Goal: Information Seeking & Learning: Learn about a topic

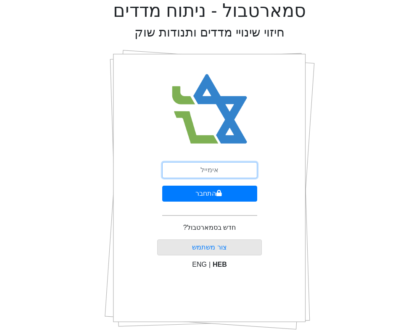
click at [212, 168] on input "email" at bounding box center [209, 170] width 95 height 16
type input "ע"
click at [215, 168] on input "@leugurp" at bounding box center [209, 170] width 95 height 16
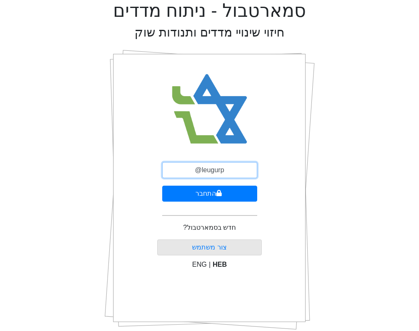
click at [215, 168] on input "@leugurp" at bounding box center [209, 170] width 95 height 16
type input "[EMAIL_ADDRESS][DOMAIN_NAME]"
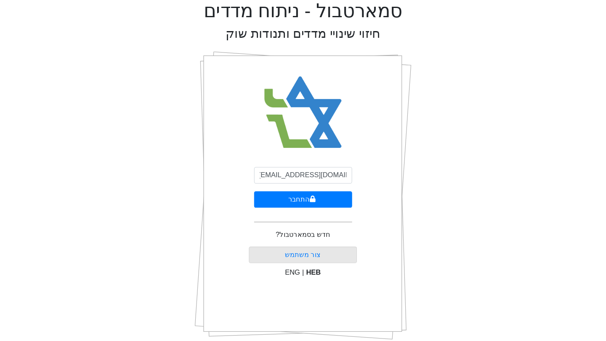
scroll to position [0, 0]
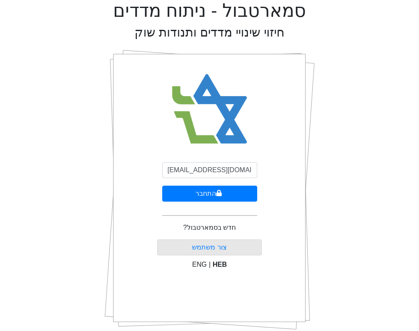
click at [222, 203] on form "[EMAIL_ADDRESS][DOMAIN_NAME] התחבר" at bounding box center [209, 192] width 95 height 61
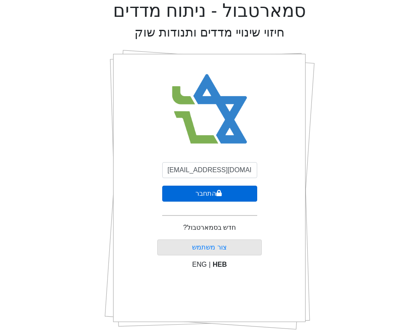
click at [225, 190] on button "התחבר" at bounding box center [209, 194] width 95 height 16
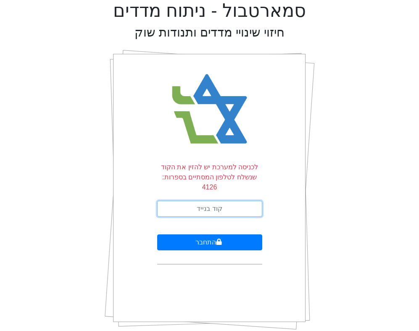
click at [218, 203] on input "text" at bounding box center [209, 209] width 105 height 16
type input "365081"
click at [157, 235] on button "התחבר" at bounding box center [209, 243] width 105 height 16
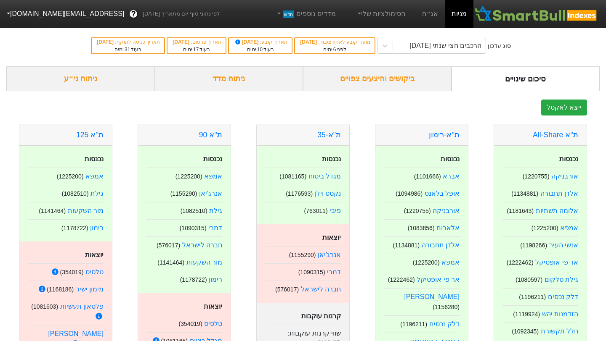
click at [273, 107] on div "ייצא לאקסל" at bounding box center [302, 108] width 593 height 16
click at [246, 77] on div "ניתוח מדד" at bounding box center [229, 78] width 148 height 25
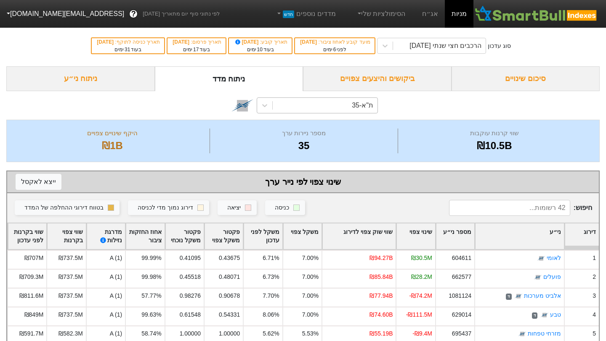
click at [274, 108] on div "ת"א-35" at bounding box center [324, 105] width 105 height 15
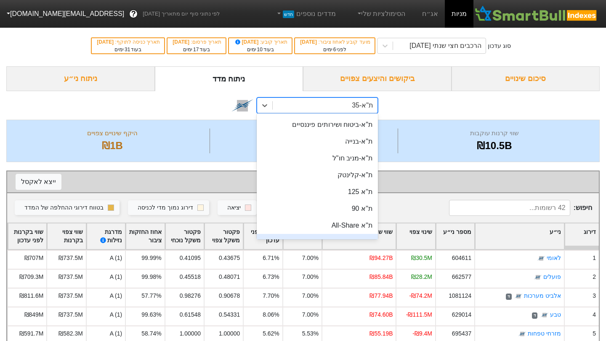
scroll to position [66, 0]
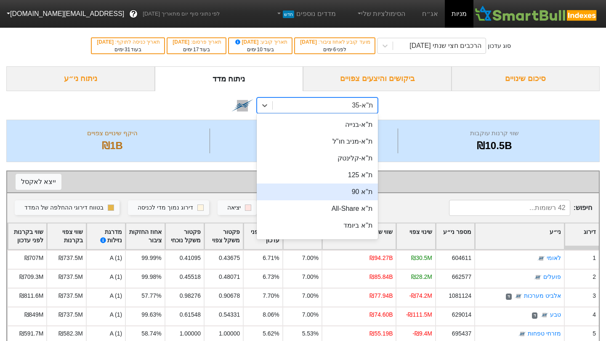
type input "\"
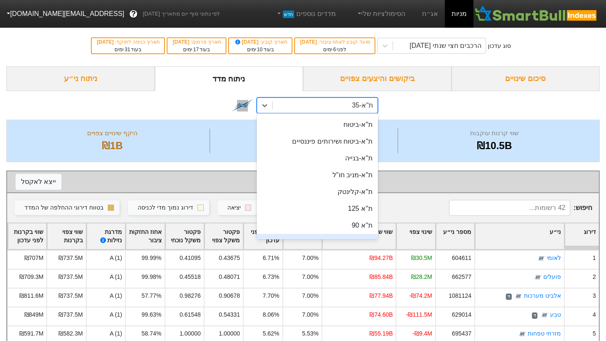
scroll to position [49, 0]
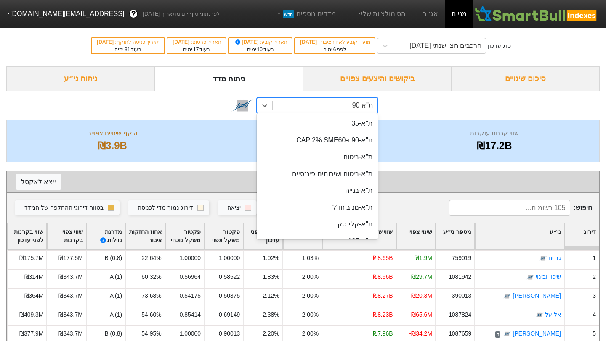
scroll to position [49, 0]
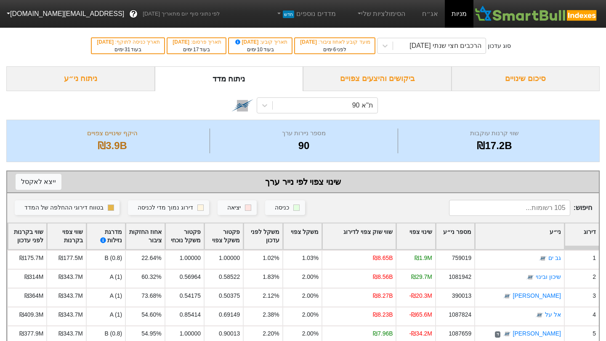
click at [58, 119] on div "ת''א 90" at bounding box center [302, 105] width 593 height 29
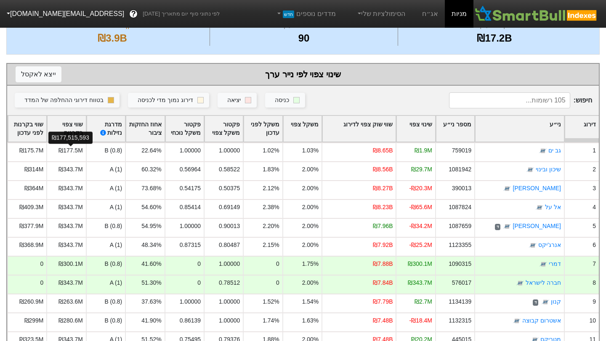
scroll to position [95, 0]
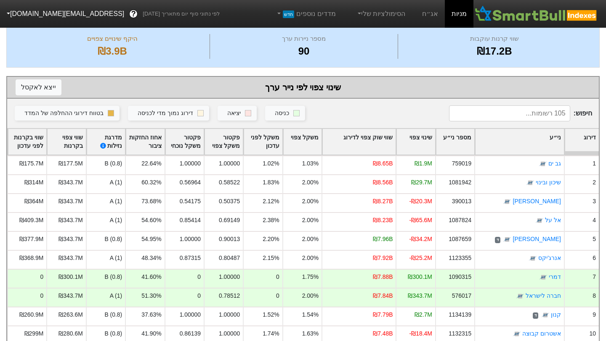
click at [368, 135] on div "שווי שוק צפוי לדירוג" at bounding box center [358, 142] width 73 height 26
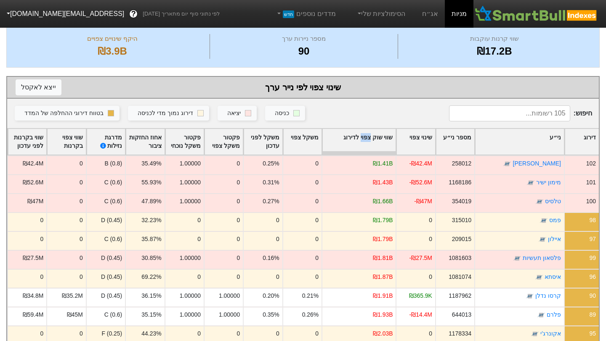
click at [368, 135] on div "שווי שוק צפוי לדירוג" at bounding box center [358, 142] width 73 height 26
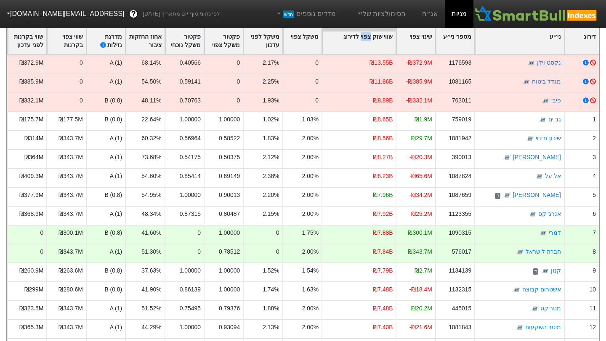
scroll to position [212, 0]
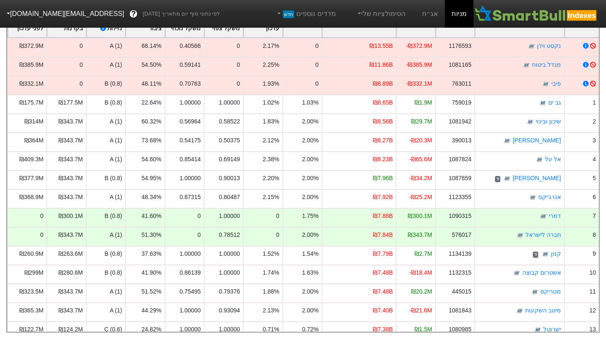
click at [0, 71] on div "סוג עדכון הרכבים חצי שנתי [DATE] מועד קובע לאחוז ציבור : [DATE] לפני 6 ימים תאר…" at bounding box center [303, 73] width 606 height 520
click at [419, 290] on div "סוג עדכון הרכבים חצי שנתי [DATE] מועד קובע לאחוז ציבור : [DATE] לפני 6 ימים תאר…" at bounding box center [303, 73] width 606 height 520
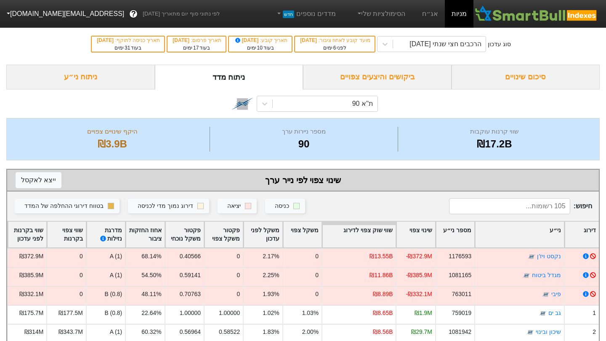
scroll to position [0, 0]
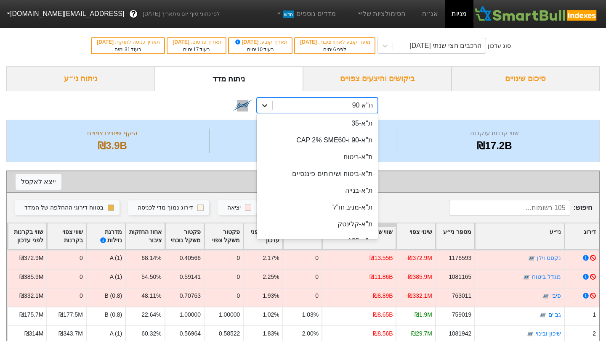
click at [267, 103] on icon at bounding box center [264, 105] width 8 height 8
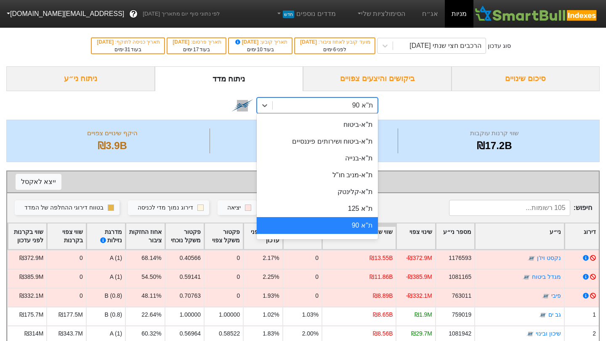
click at [356, 230] on div "ת''א 90" at bounding box center [316, 225] width 121 height 17
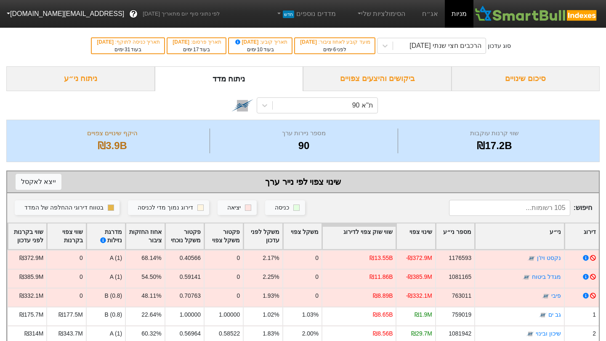
click at [17, 112] on div "ת''א 90" at bounding box center [302, 105] width 593 height 29
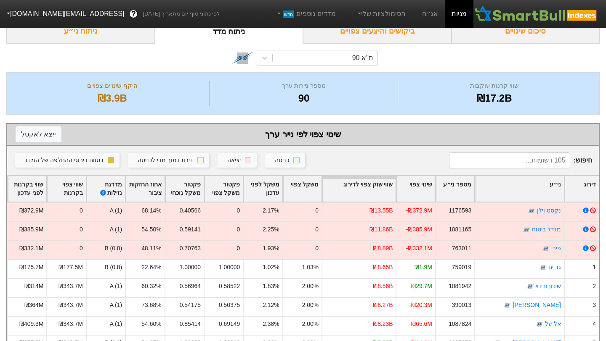
scroll to position [61, 0]
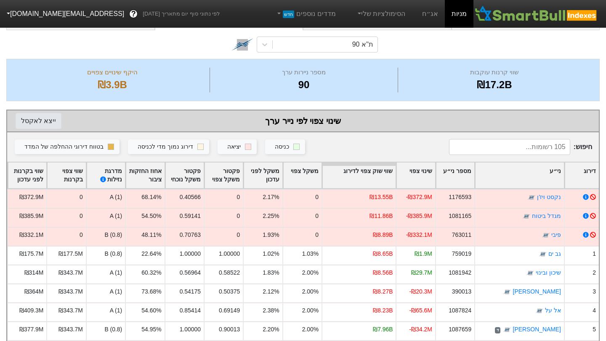
click at [38, 124] on button "ייצא ל אקסל" at bounding box center [39, 121] width 46 height 16
click at [5, 135] on div "סוג עדכון הרכבים חצי שנתי [DATE] מועד קובע לאחוז ציבור : [DATE] לפני 6 ימים תאר…" at bounding box center [303, 224] width 606 height 520
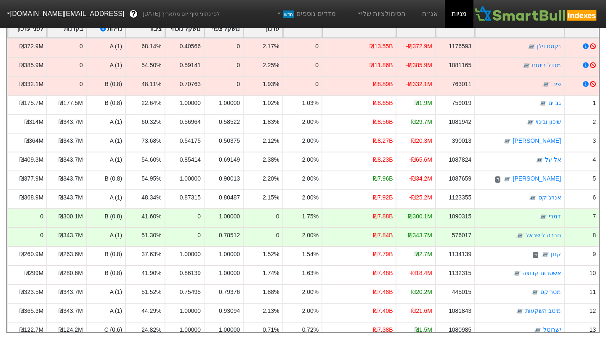
scroll to position [212, 0]
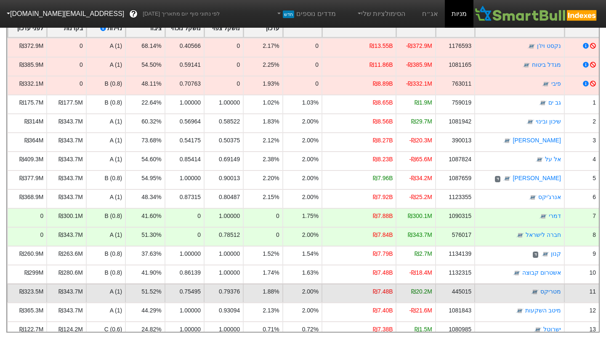
click at [214, 300] on div "0.79376" at bounding box center [223, 293] width 39 height 19
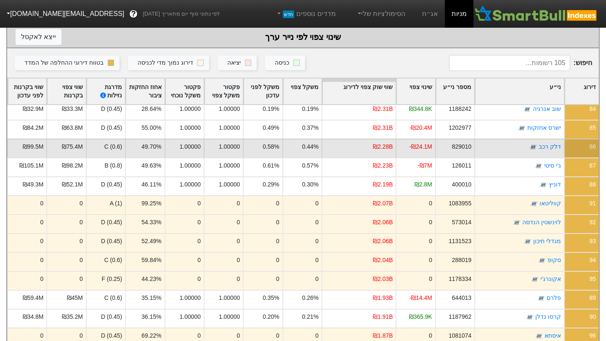
scroll to position [1648, 0]
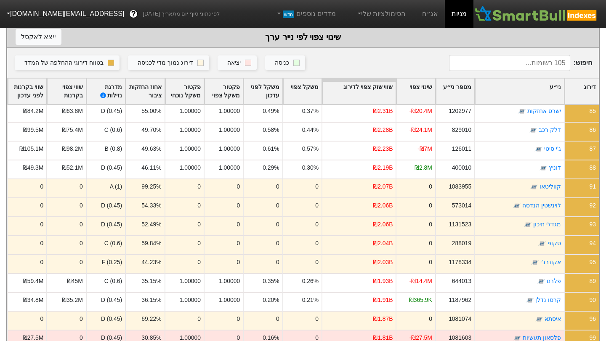
click at [4, 65] on div "סוג עדכון הרכבים חצי שנתי [DATE] מועד קובע לאחוז ציבור : [DATE] לפני 6 ימים תאר…" at bounding box center [303, 140] width 606 height 520
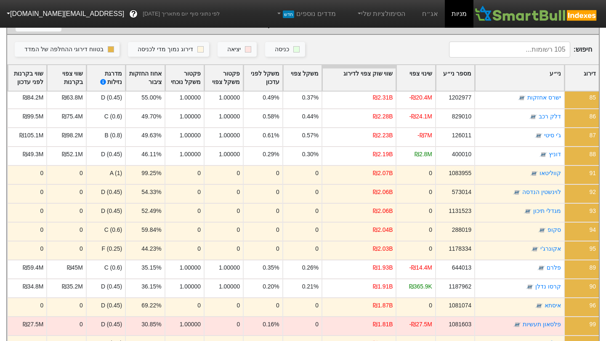
scroll to position [162, 0]
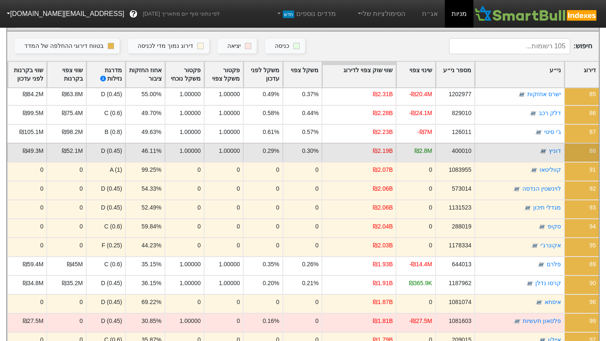
click at [138, 153] on div "46.11%" at bounding box center [144, 152] width 39 height 19
click at [138, 150] on div "46.11%" at bounding box center [144, 152] width 39 height 19
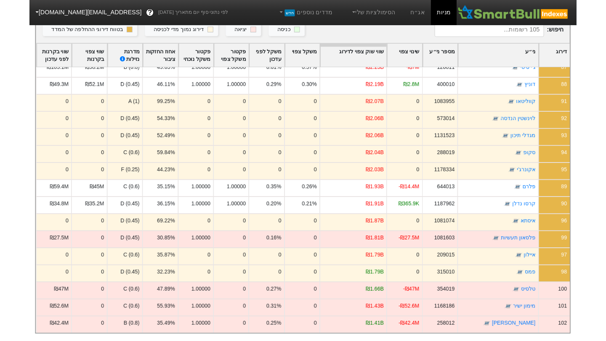
scroll to position [179, 0]
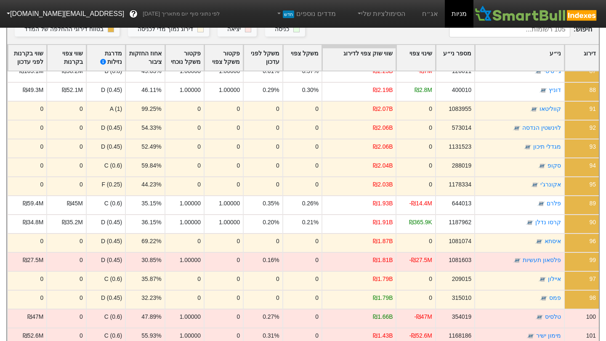
click at [373, 53] on div "שווי שוק צפוי לדירוג" at bounding box center [358, 58] width 73 height 26
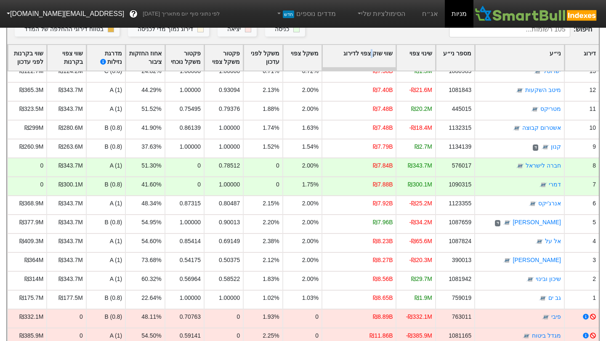
click at [373, 53] on div "שווי שוק צפוי לדירוג" at bounding box center [358, 58] width 73 height 26
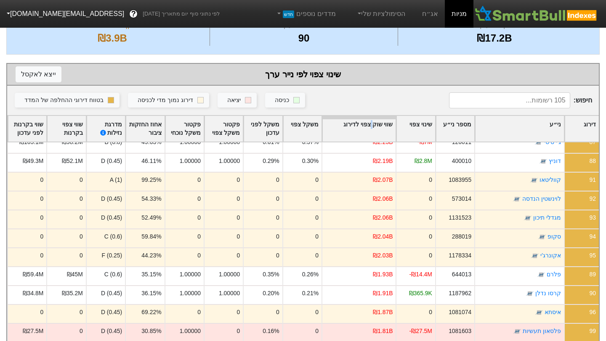
scroll to position [95, 0]
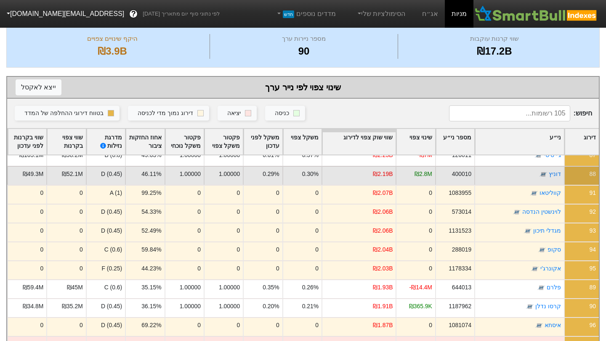
click at [419, 167] on div "דוניץ" at bounding box center [519, 175] width 90 height 19
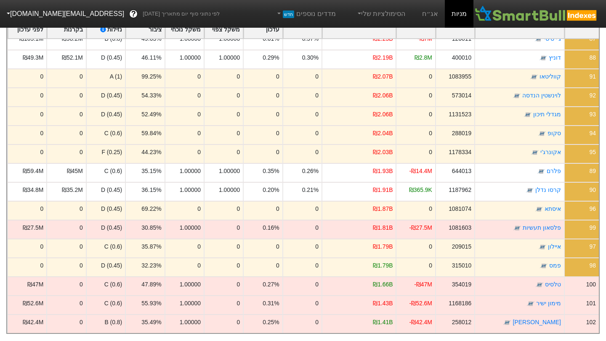
scroll to position [212, 0]
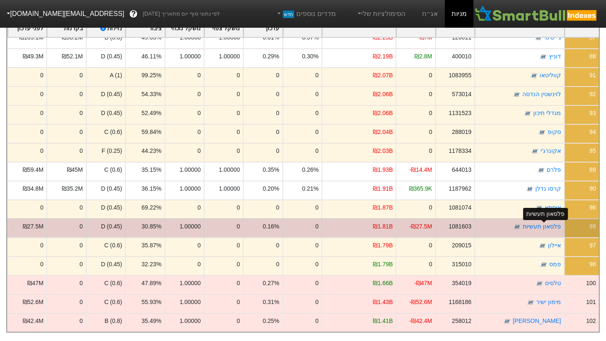
click at [419, 230] on div "פלסאון תעשיות" at bounding box center [541, 227] width 38 height 9
click at [419, 230] on link "פלסאון תעשיות" at bounding box center [541, 227] width 38 height 7
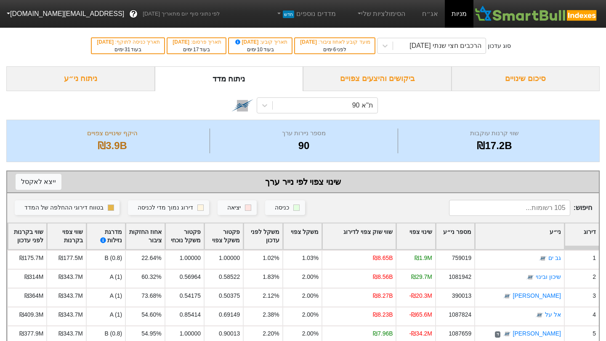
click at [419, 107] on div "ת''א 90" at bounding box center [302, 105] width 593 height 29
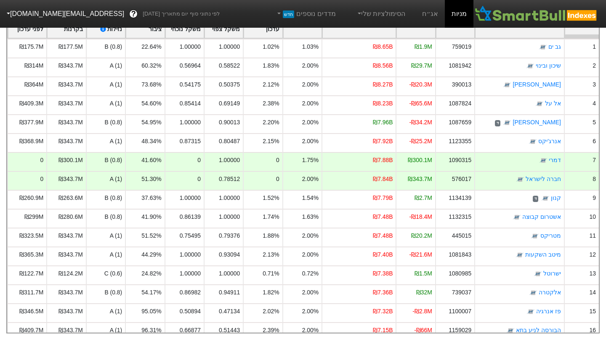
scroll to position [212, 0]
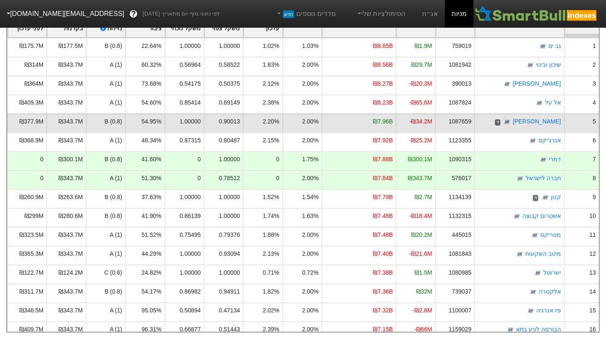
click at [419, 131] on div "5" at bounding box center [580, 123] width 35 height 19
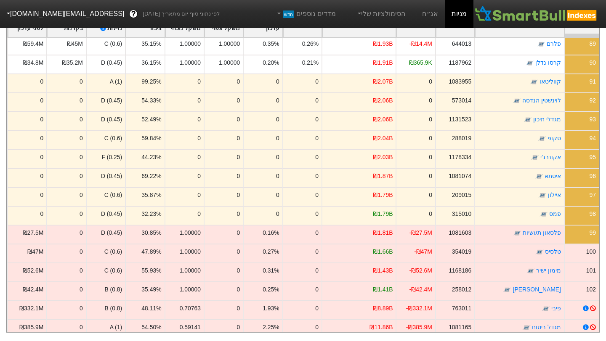
scroll to position [1692, 0]
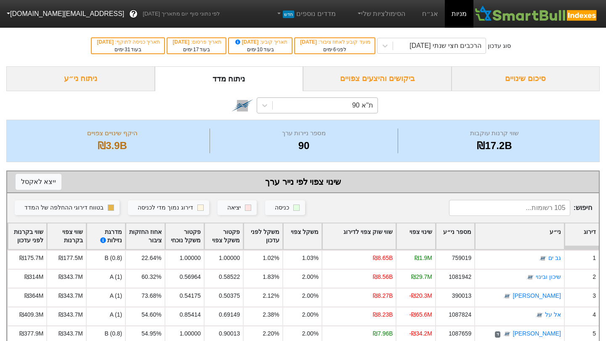
click at [303, 113] on div "ת''א 90" at bounding box center [324, 105] width 105 height 15
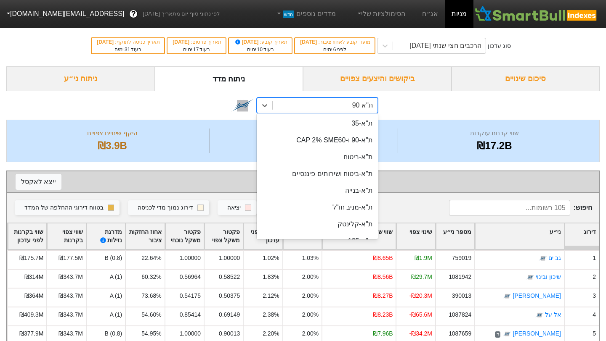
scroll to position [32, 0]
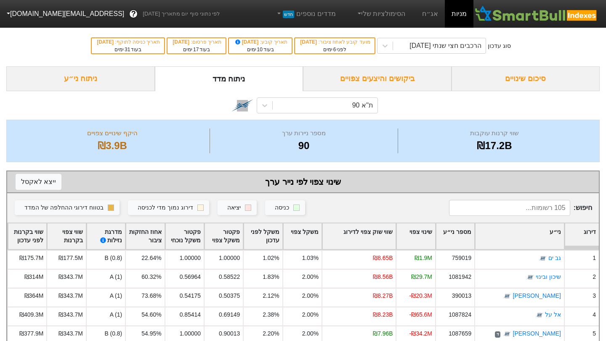
click at [71, 76] on div "ניתוח ני״ע" at bounding box center [80, 78] width 148 height 25
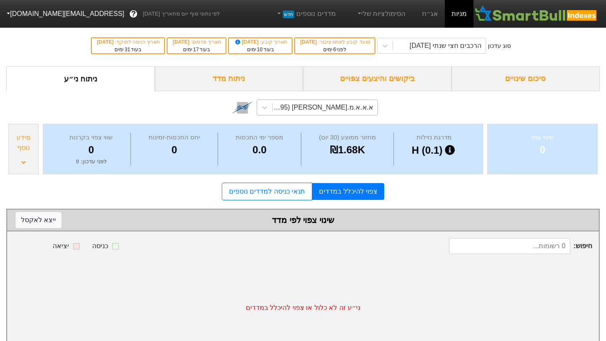
click at [293, 104] on div "א.א.א.מ.א-ש (1169895)" at bounding box center [324, 107] width 105 height 15
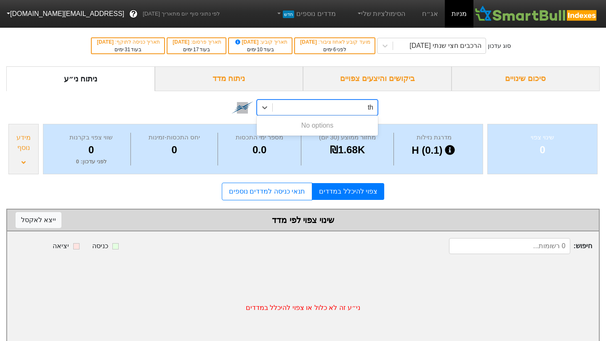
type input "t"
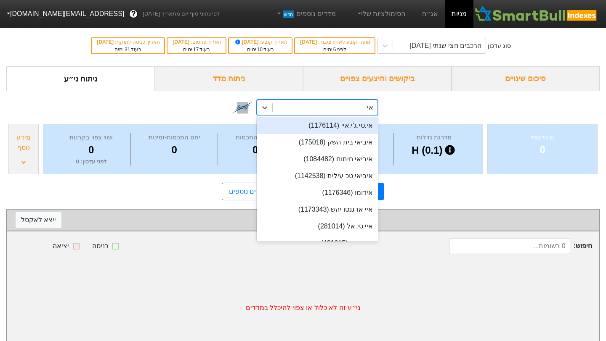
type input "איס"
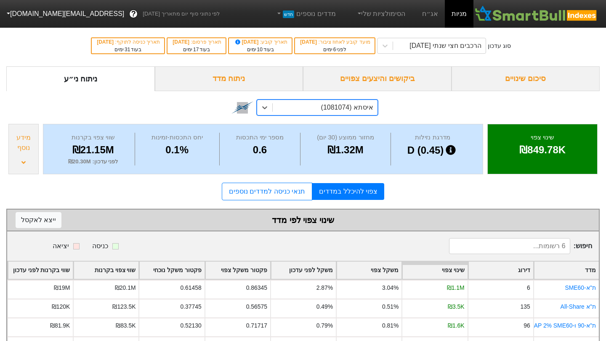
click at [9, 91] on div "ניתוח ני״ע" at bounding box center [80, 78] width 148 height 25
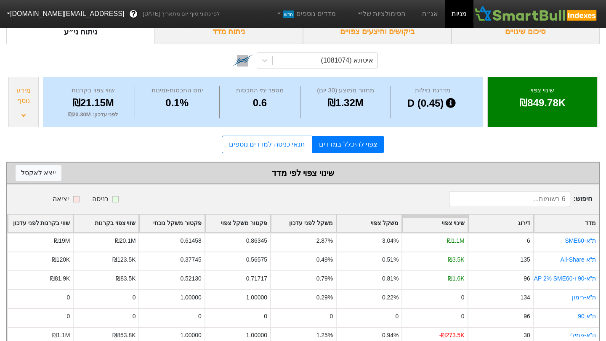
scroll to position [61, 0]
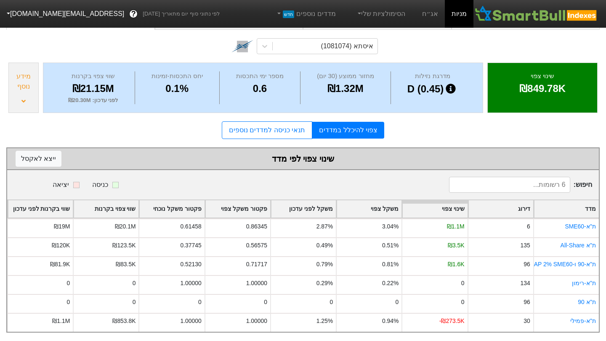
click at [274, 130] on link "תנאי כניסה למדדים נוספים" at bounding box center [267, 131] width 90 height 18
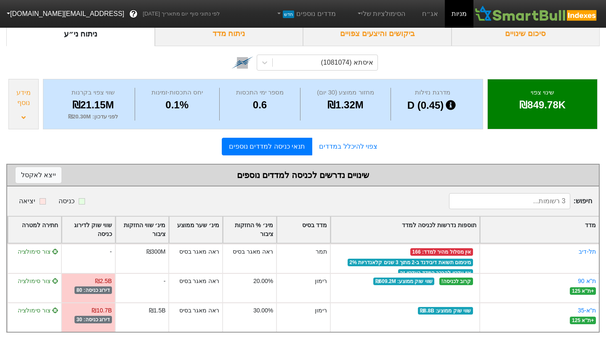
scroll to position [45, 0]
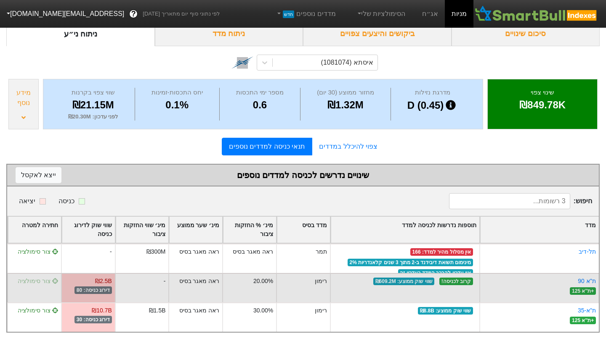
click at [46, 283] on span "צור סימולציה" at bounding box center [38, 281] width 40 height 7
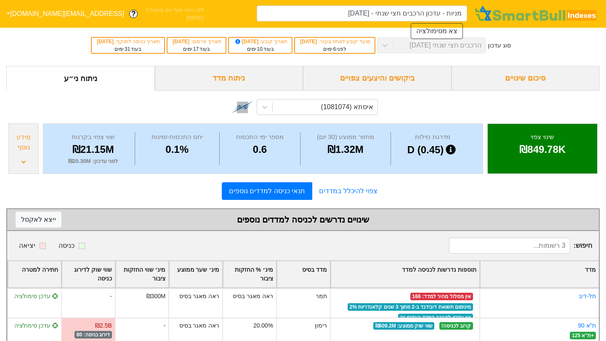
type input "מניות - עדכון הרכבים חצי שנתי - 06/11/25 (איסתא)"
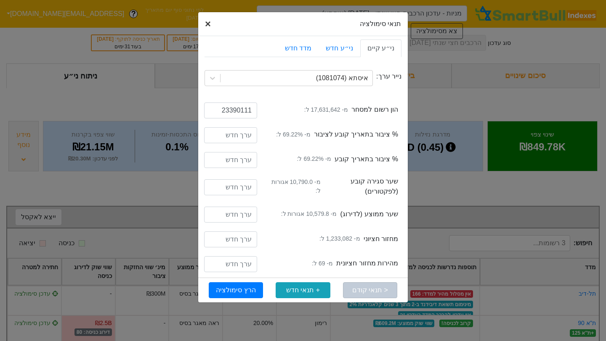
click at [211, 21] on button "× Close" at bounding box center [207, 24] width 19 height 24
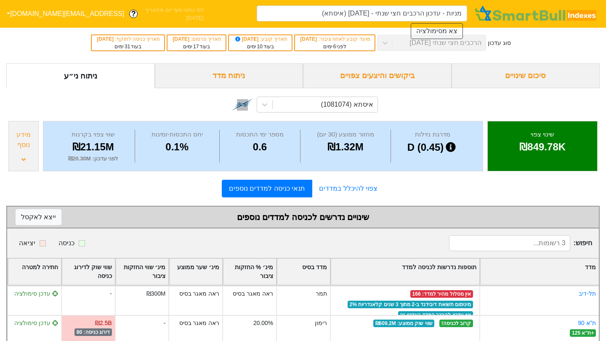
click at [20, 114] on div "איסתא (1081074)" at bounding box center [302, 103] width 593 height 31
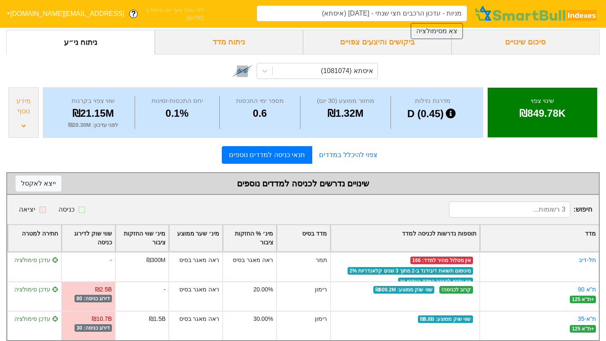
scroll to position [87, 0]
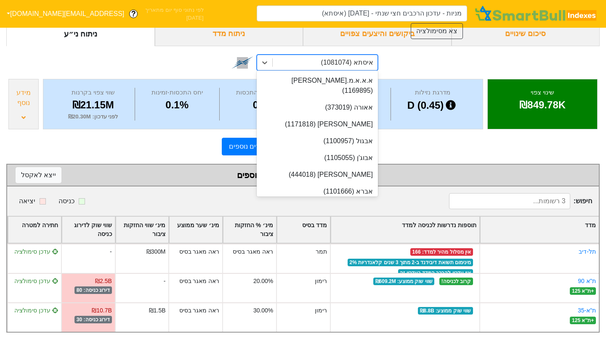
click at [355, 68] on div "איסתא (1081074)" at bounding box center [324, 62] width 105 height 15
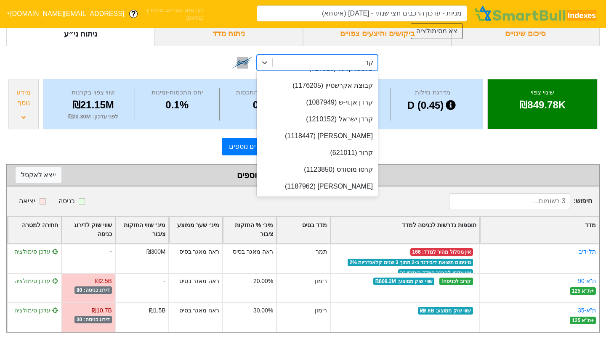
scroll to position [0, 0]
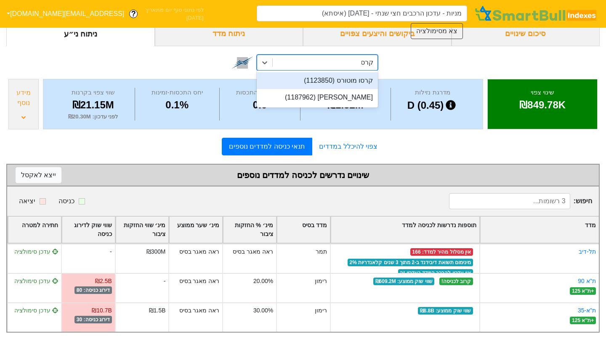
type input "קרסו"
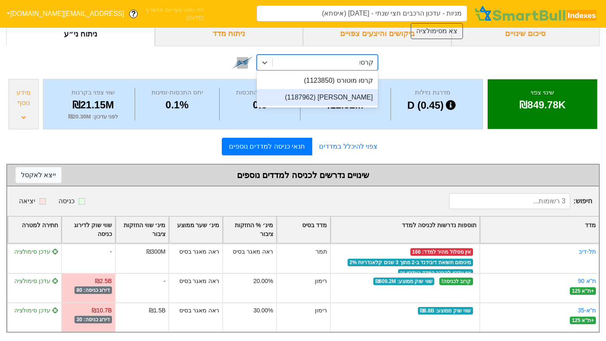
click at [362, 96] on div "קרסו נדלן (1187962)" at bounding box center [316, 97] width 121 height 17
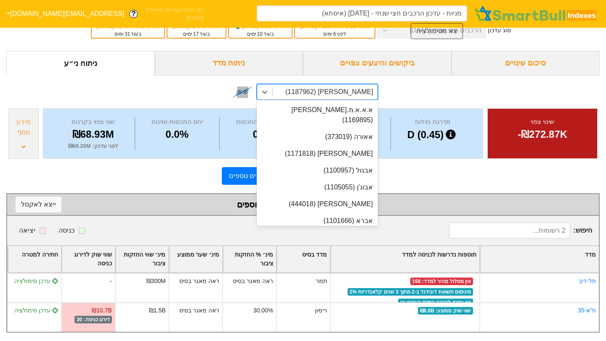
scroll to position [7938, 0]
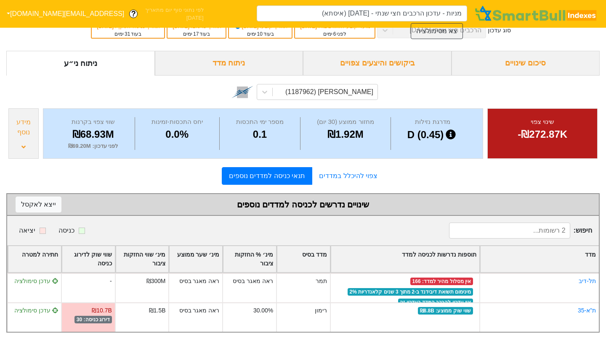
click at [578, 102] on div "קרסו נדלן (1187962)" at bounding box center [302, 91] width 593 height 31
click at [490, 184] on div "צפוי להיכלל במדדים תנאי כניסה למדדים נוספים" at bounding box center [302, 176] width 593 height 18
click at [411, 176] on div "צפוי להיכלל במדדים תנאי כניסה למדדים נוספים" at bounding box center [302, 176] width 593 height 18
click at [445, 95] on div "קרסו נדלן (1187962)" at bounding box center [302, 91] width 593 height 31
click at [20, 121] on div "מידע נוסף" at bounding box center [23, 127] width 25 height 20
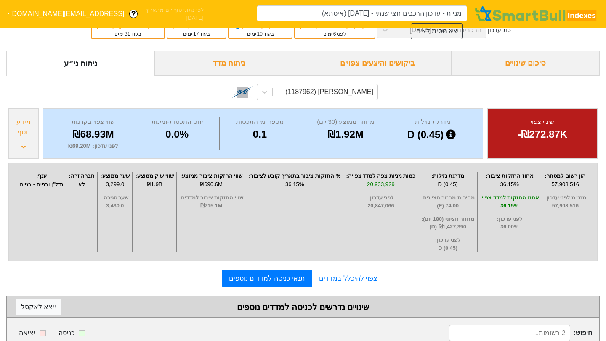
click at [9, 79] on div "קרסו נדלן (1187962)" at bounding box center [302, 91] width 593 height 31
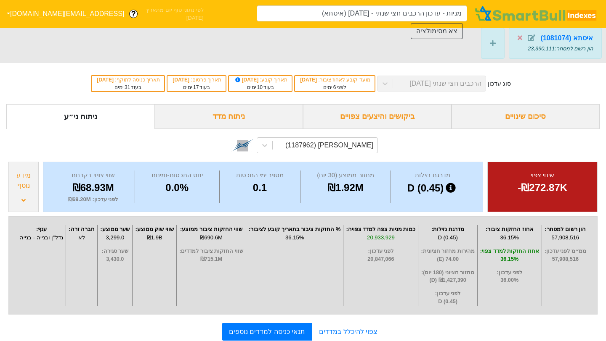
scroll to position [0, 0]
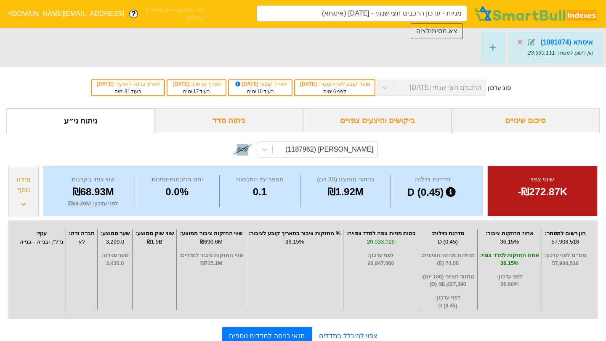
click at [260, 91] on div "בעוד 10 ימים" at bounding box center [260, 92] width 54 height 8
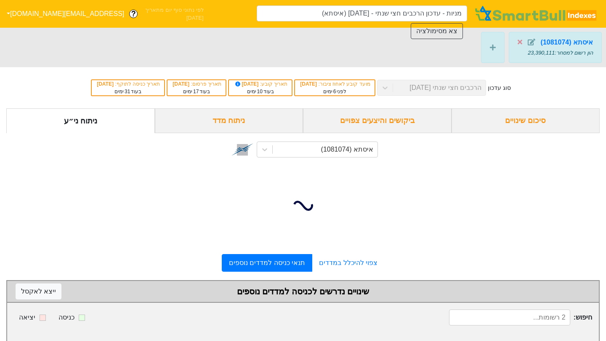
scroll to position [87, 0]
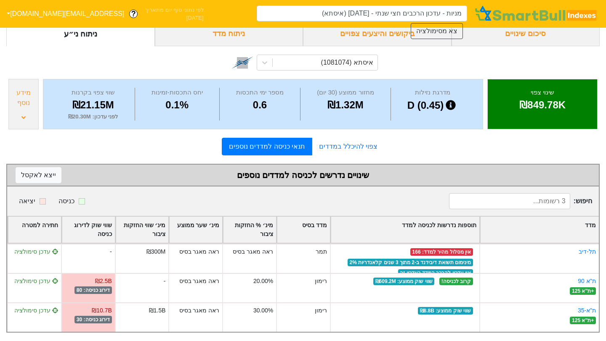
scroll to position [45, 0]
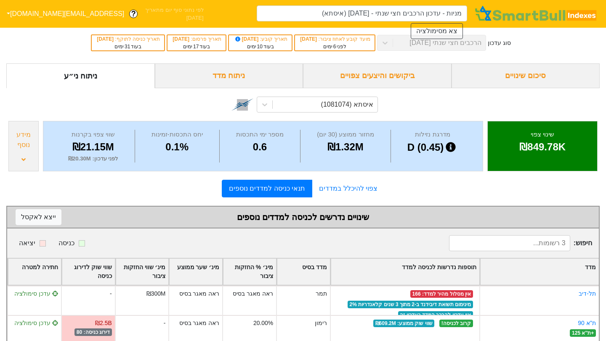
click at [538, 74] on div "סיכום שינויים" at bounding box center [525, 75] width 148 height 25
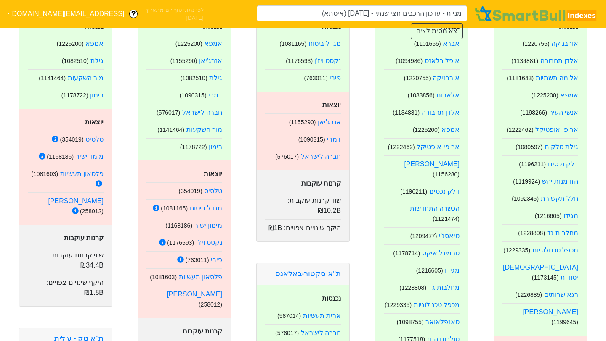
scroll to position [185, 0]
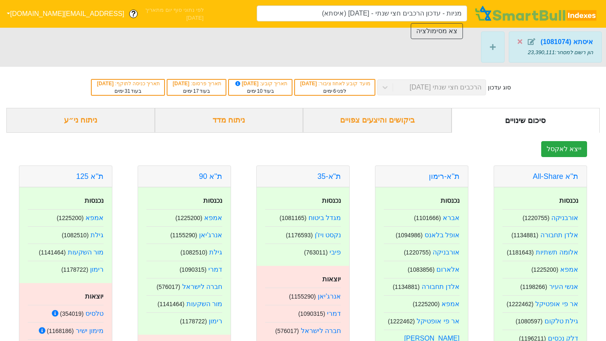
scroll to position [0, 0]
click at [103, 124] on div "ניתוח ני״ע" at bounding box center [80, 120] width 148 height 25
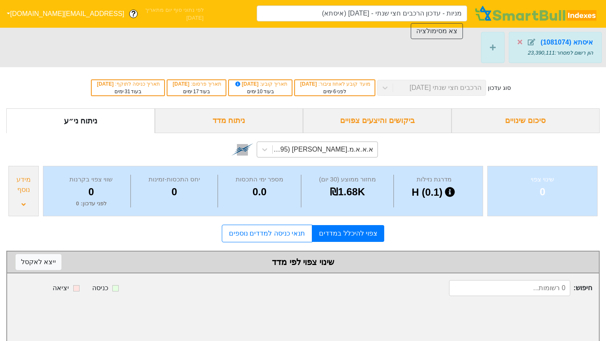
click at [311, 146] on div "א.א.א.מ.א-ש (1169895)" at bounding box center [322, 150] width 101 height 10
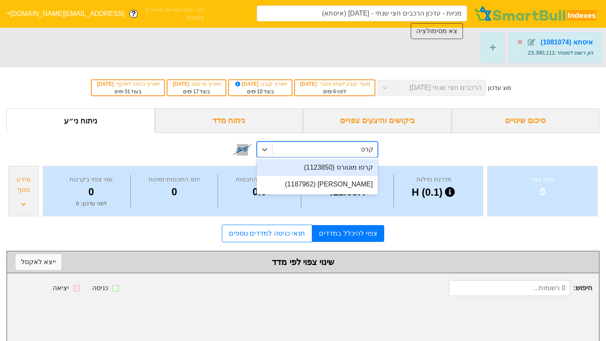
type input "קרסו"
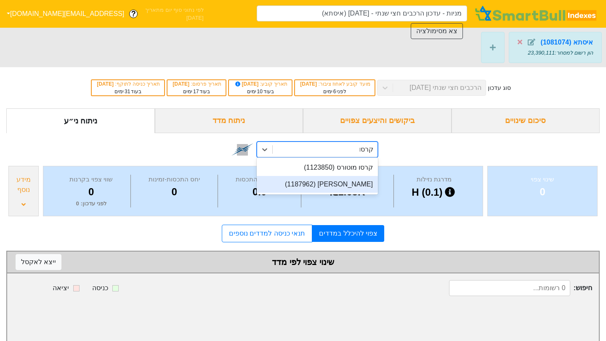
click at [322, 191] on div "קרסו נדלן (1187962)" at bounding box center [316, 184] width 121 height 17
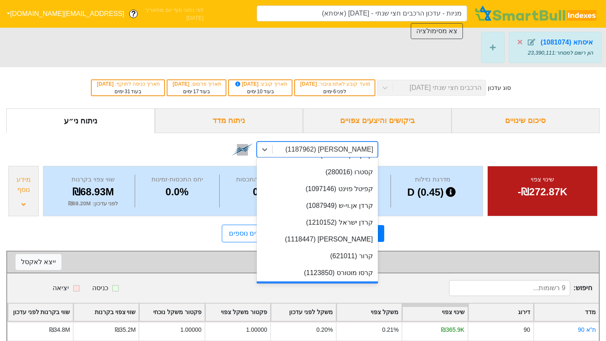
scroll to position [7954, 0]
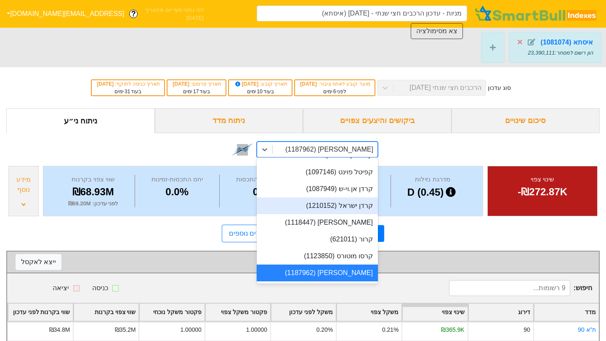
click at [17, 95] on div "סוג עדכון הרכבים חצי שנתי 06/11/2025 מועד קובע לאחוז ציבור : 30/09/2025 לפני 6 …" at bounding box center [303, 87] width 606 height 41
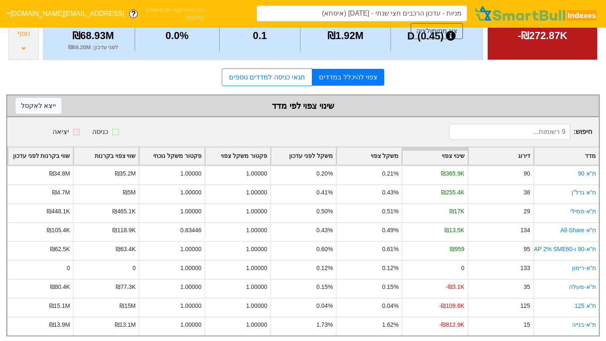
scroll to position [160, 0]
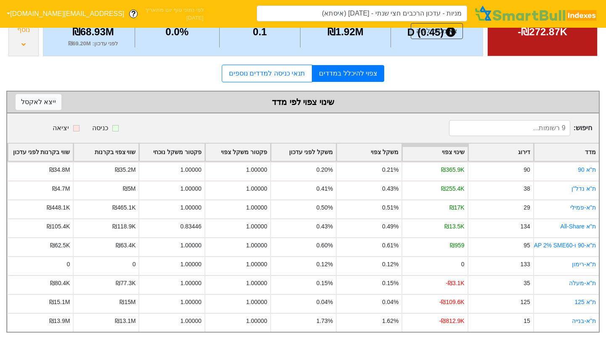
click at [587, 67] on div "צפוי להיכלל במדדים תנאי כניסה למדדים נוספים" at bounding box center [302, 74] width 593 height 18
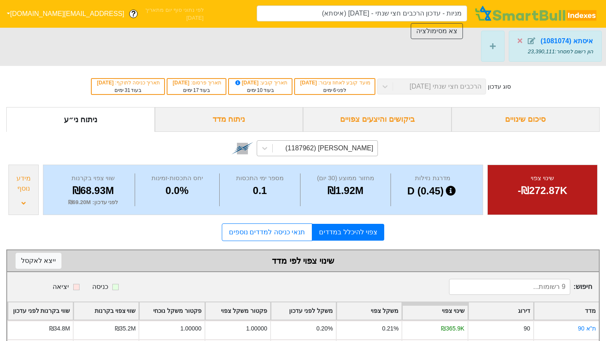
scroll to position [0, 0]
